Goal: Task Accomplishment & Management: Manage account settings

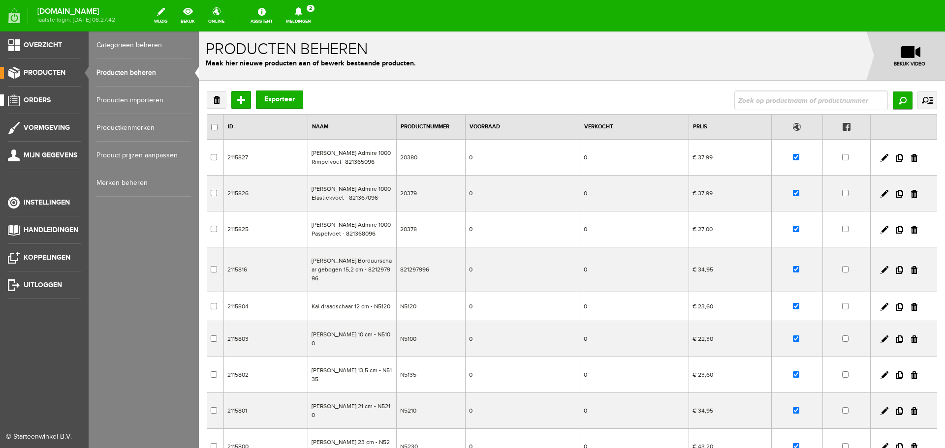
click at [34, 98] on span "Orders" at bounding box center [37, 100] width 27 height 8
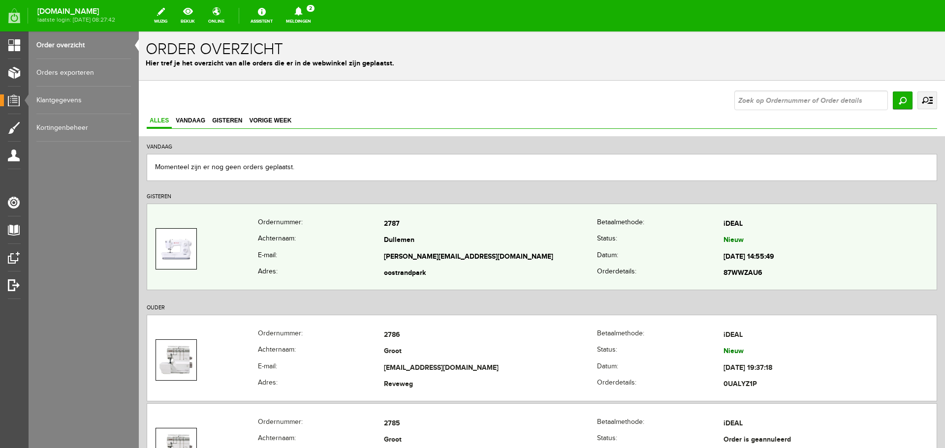
click at [458, 231] on td "2787" at bounding box center [490, 224] width 213 height 17
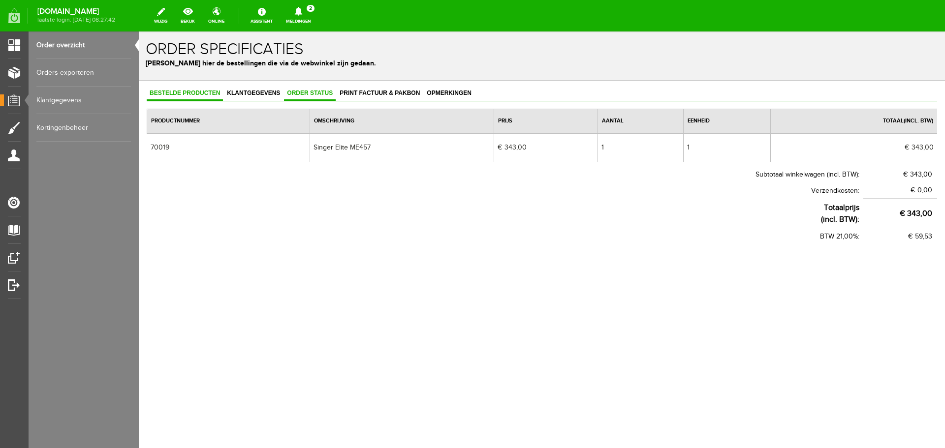
click at [301, 91] on span "Order status" at bounding box center [310, 93] width 52 height 7
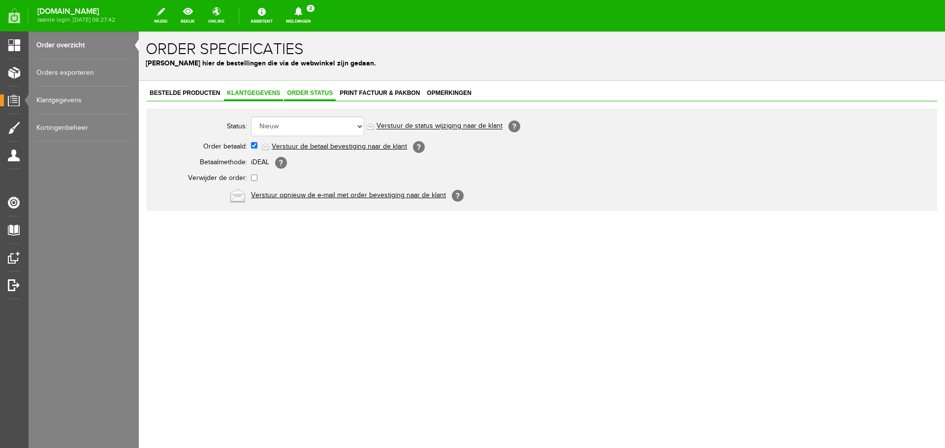
click at [236, 94] on span "Klantgegevens" at bounding box center [253, 93] width 59 height 7
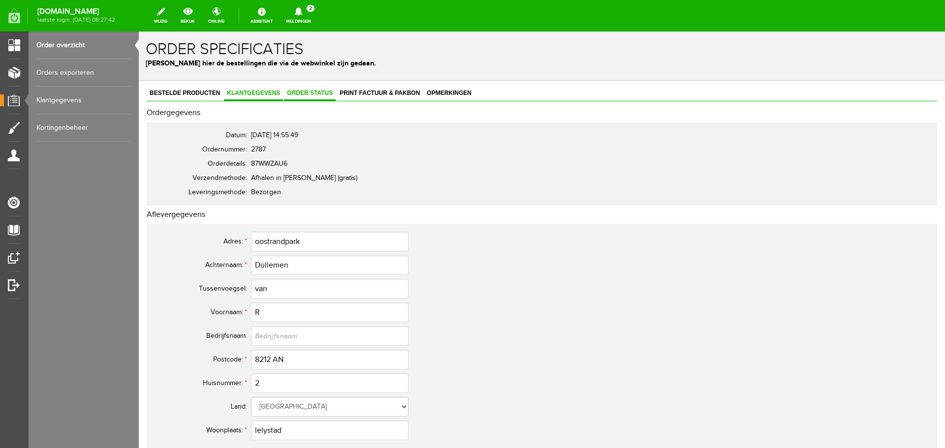
click at [301, 93] on span "Order status" at bounding box center [310, 93] width 52 height 7
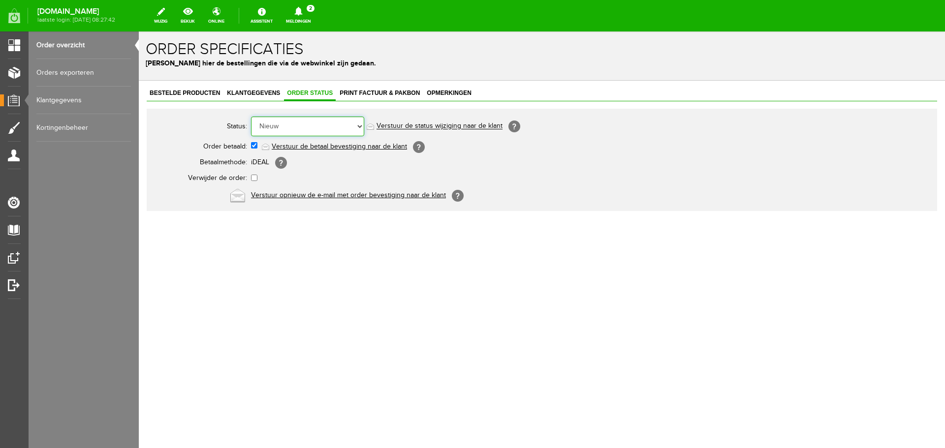
click at [361, 128] on select "Order niet afgerond Nieuw Order in behandeling Wacht op leverancier Wacht op be…" at bounding box center [307, 127] width 113 height 20
click at [246, 94] on span "Klantgegevens" at bounding box center [253, 93] width 59 height 7
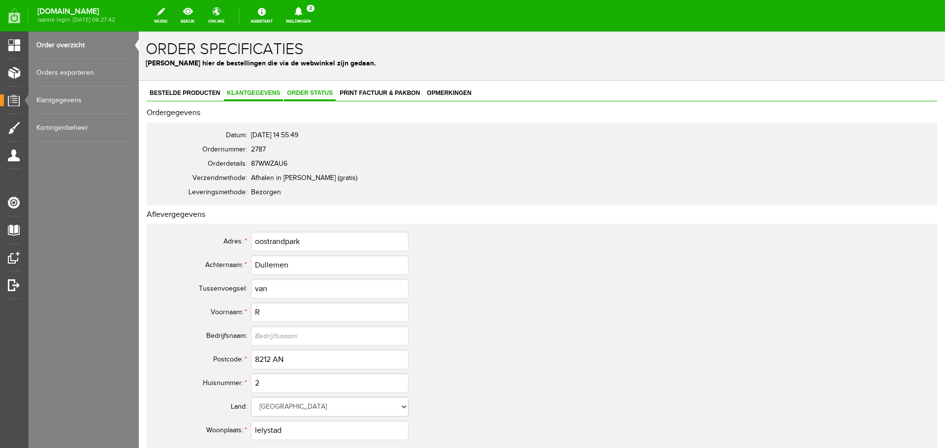
click at [314, 94] on span "Order status" at bounding box center [310, 93] width 52 height 7
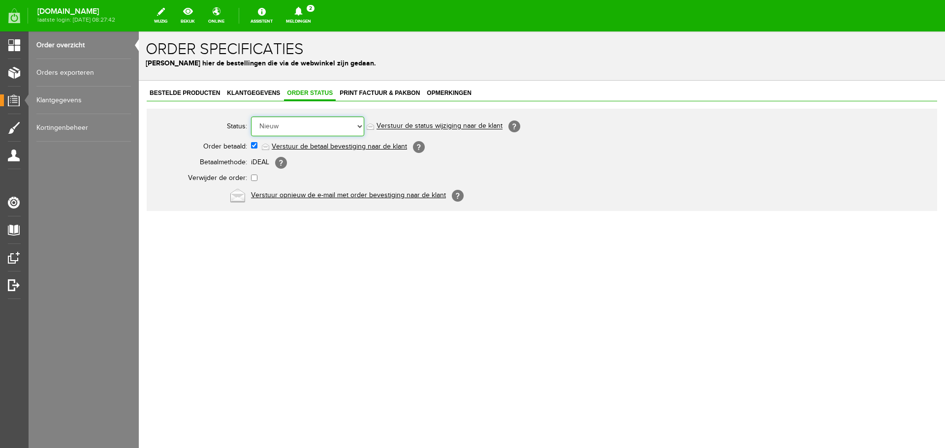
click at [360, 127] on select "Order niet afgerond Nieuw Order in behandeling Wacht op leverancier Wacht op be…" at bounding box center [307, 127] width 113 height 20
select select "12"
click at [251, 117] on select "Order niet afgerond Nieuw Order in behandeling Wacht op leverancier Wacht op be…" at bounding box center [307, 127] width 113 height 20
click at [402, 125] on link "Verstuur de status wijziging naar de klant" at bounding box center [439, 126] width 126 height 8
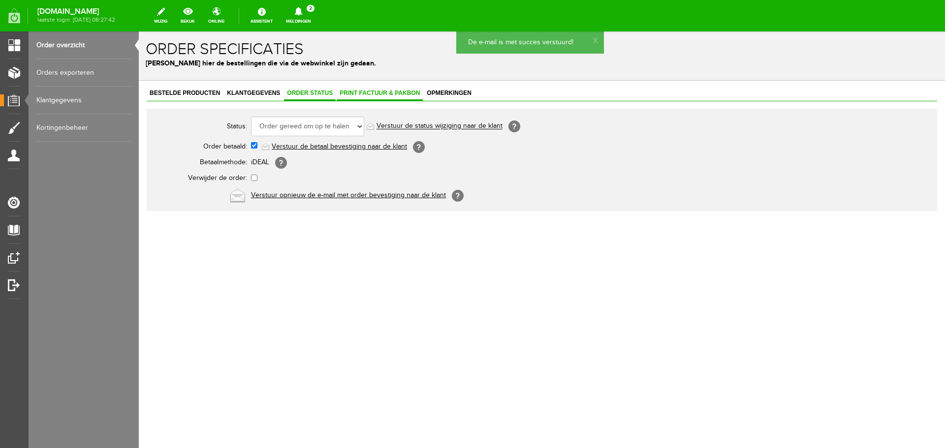
click at [364, 93] on span "Print factuur & pakbon" at bounding box center [379, 93] width 86 height 7
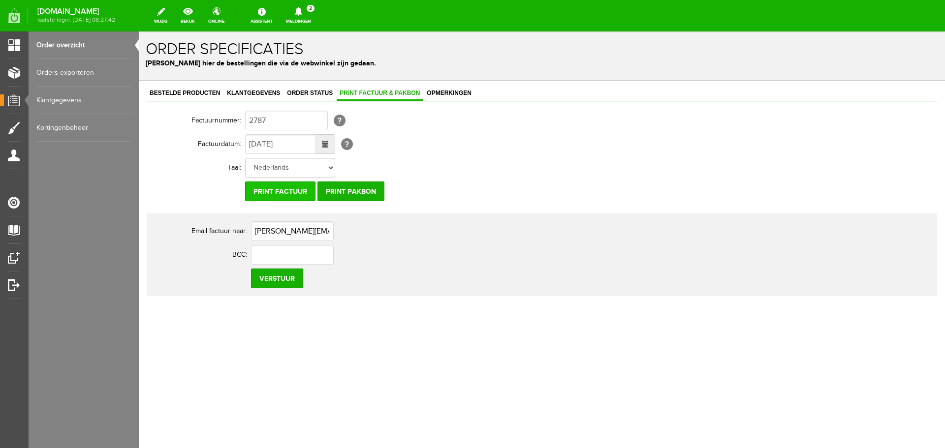
click at [278, 190] on input "Print factuur" at bounding box center [280, 192] width 70 height 20
click at [56, 43] on link "Order overzicht" at bounding box center [83, 45] width 94 height 28
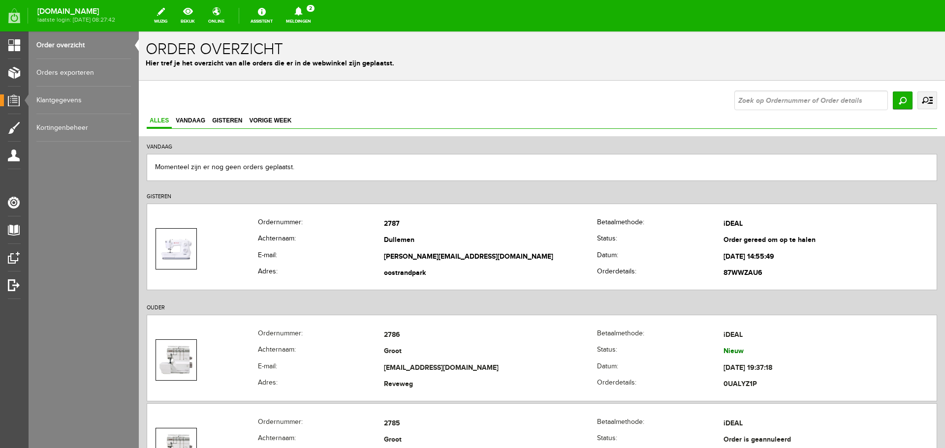
click at [60, 44] on link "Order overzicht" at bounding box center [83, 45] width 94 height 28
click at [767, 100] on input "text" at bounding box center [810, 101] width 153 height 20
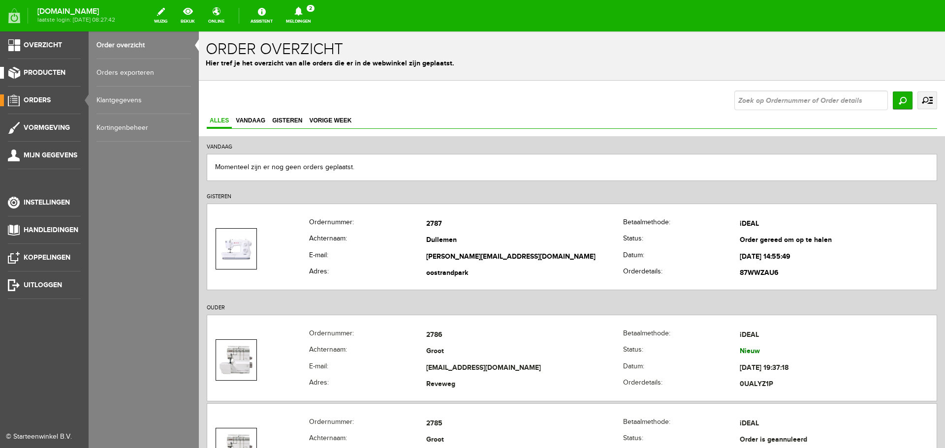
click at [40, 71] on span "Producten" at bounding box center [45, 72] width 42 height 8
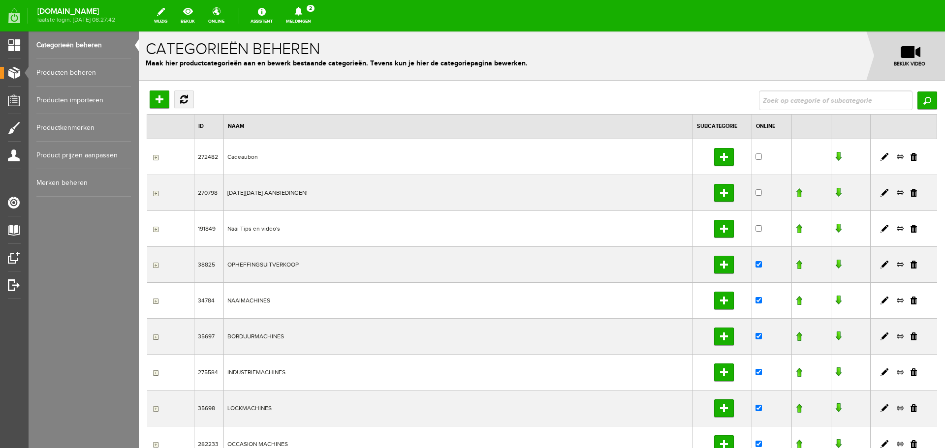
click at [61, 72] on link "Producten beheren" at bounding box center [83, 73] width 94 height 28
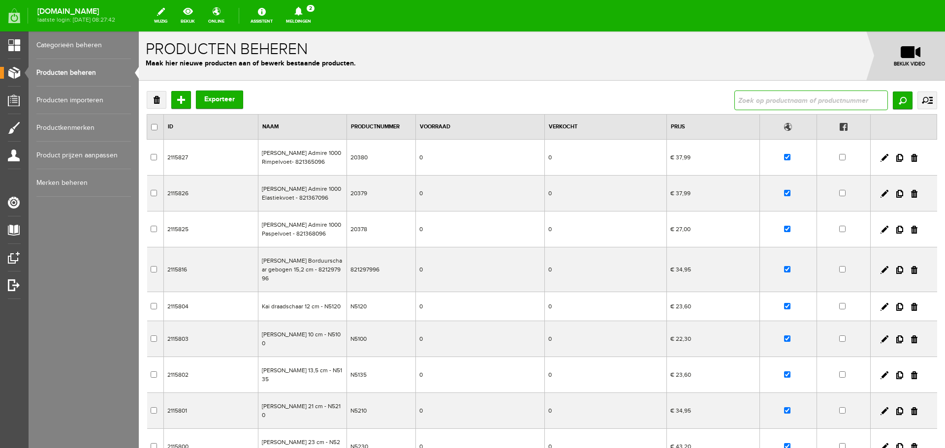
click at [764, 103] on input "text" at bounding box center [810, 101] width 153 height 20
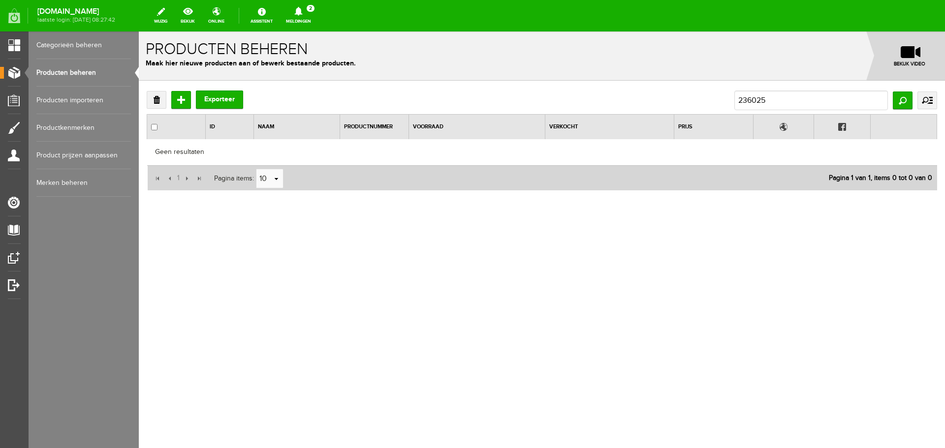
click at [76, 67] on link "Producten beheren" at bounding box center [83, 73] width 94 height 28
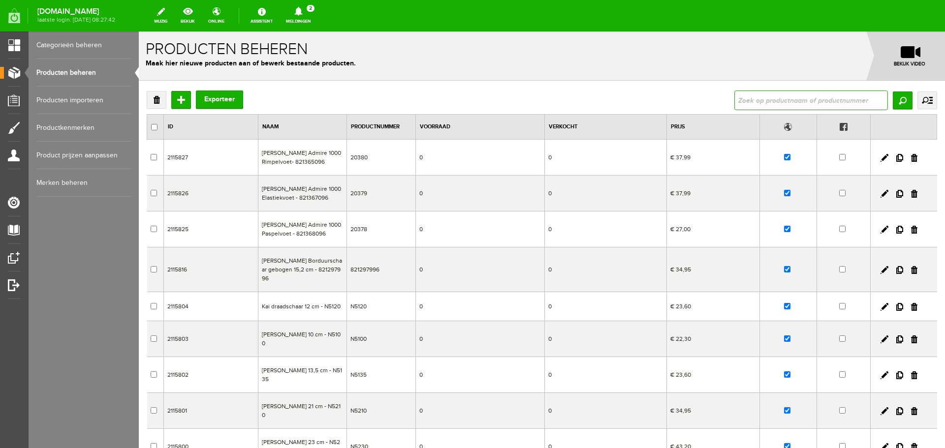
click at [763, 107] on input "text" at bounding box center [810, 101] width 153 height 20
type input "vliesofix"
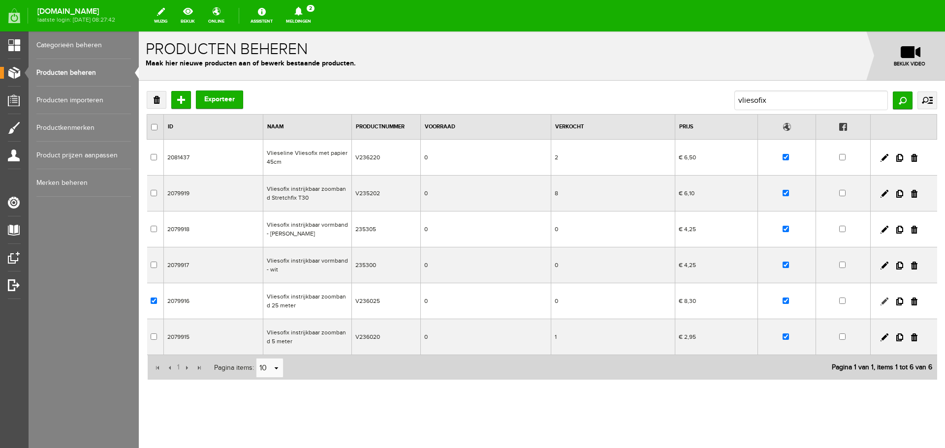
click at [880, 300] on link at bounding box center [884, 302] width 8 height 8
checkbox input "true"
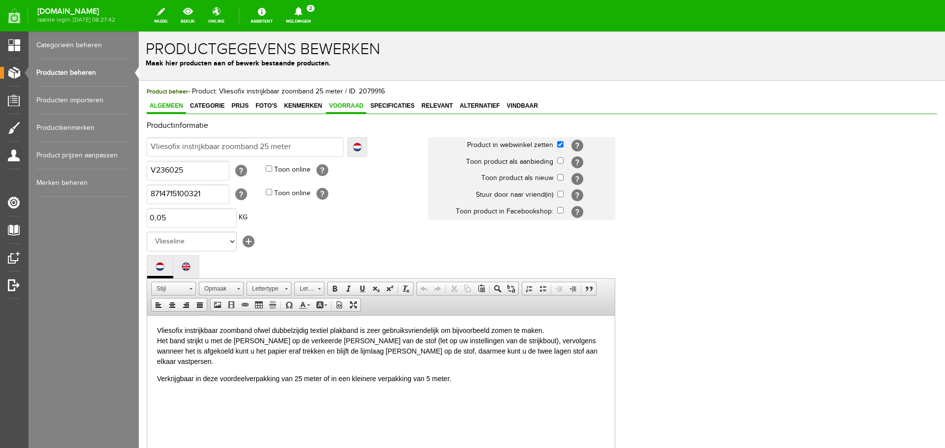
click at [345, 108] on span "Voorraad" at bounding box center [346, 105] width 40 height 7
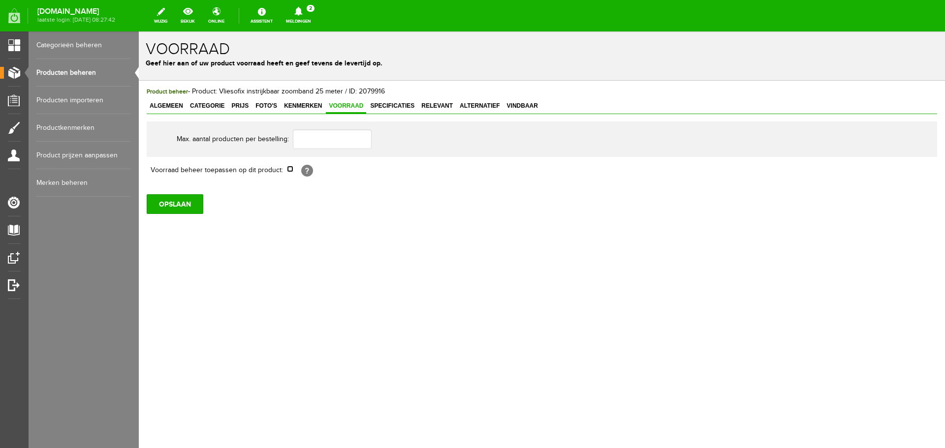
click at [289, 170] on input "checkbox" at bounding box center [290, 169] width 6 height 6
checkbox input "true"
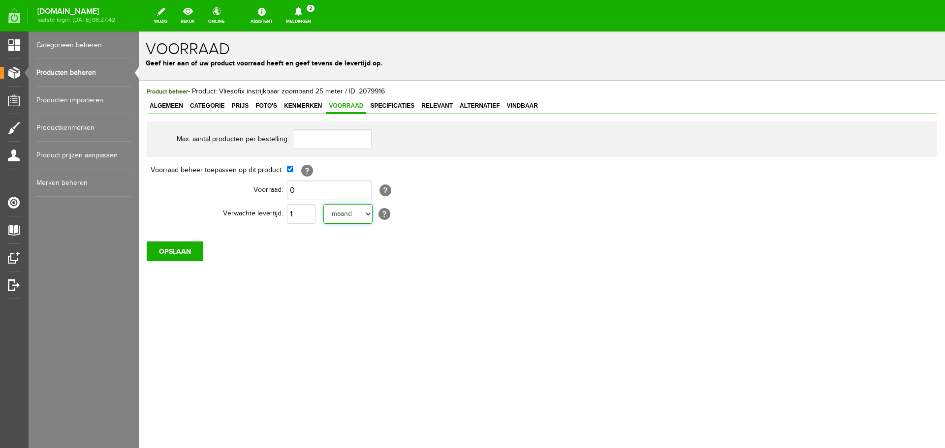
click at [368, 214] on select "[PERSON_NAME] week weken maand maanden jaar jaren werkdagen" at bounding box center [347, 214] width 49 height 20
select select "year"
click at [323, 204] on select "[PERSON_NAME] week weken maand maanden jaar jaren werkdagen" at bounding box center [347, 214] width 49 height 20
click at [184, 252] on input "OPSLAAN" at bounding box center [175, 252] width 57 height 20
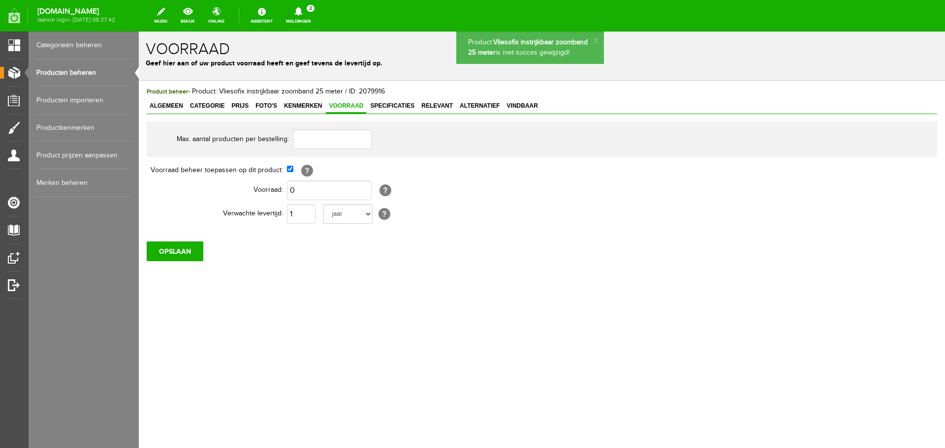
click at [396, 107] on span "Specificaties" at bounding box center [392, 105] width 50 height 7
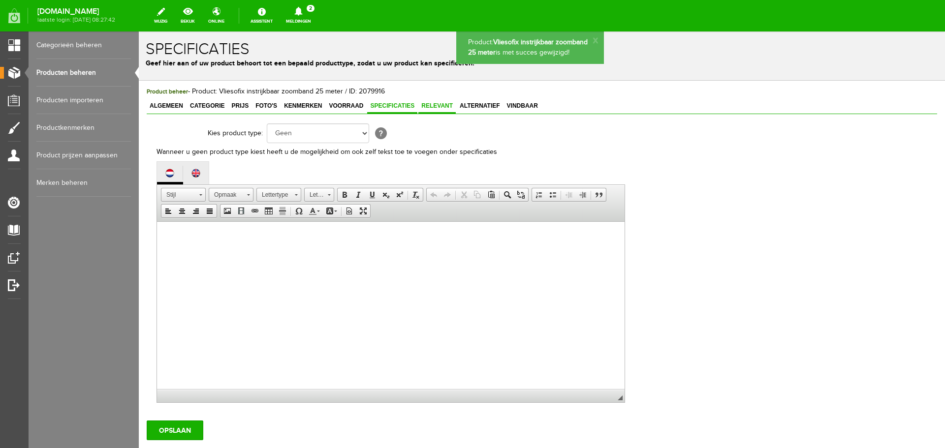
click at [435, 103] on span "Relevant" at bounding box center [436, 105] width 37 height 7
